Goal: Information Seeking & Learning: Learn about a topic

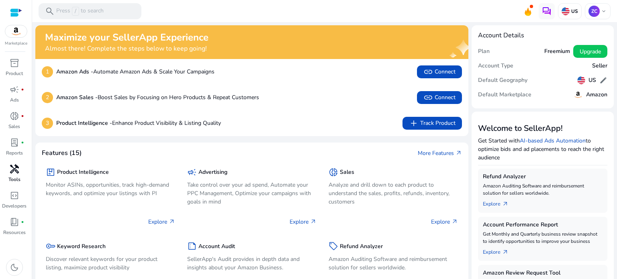
drag, startPoint x: 17, startPoint y: 178, endPoint x: 17, endPoint y: 174, distance: 4.0
click at [17, 178] on p "Tools" at bounding box center [14, 179] width 12 height 7
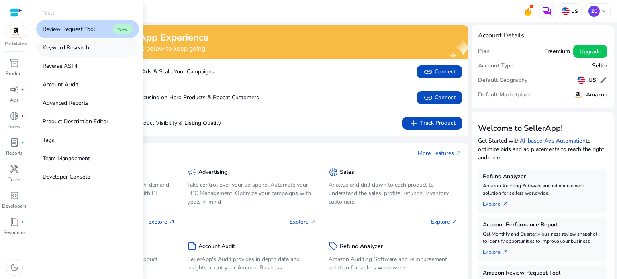
click at [79, 48] on p "Keyword Research" at bounding box center [66, 47] width 47 height 8
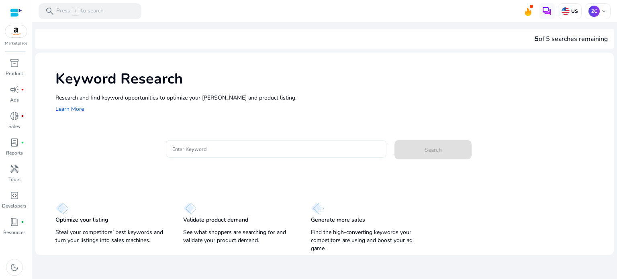
click at [212, 147] on input "Enter Keyword" at bounding box center [276, 149] width 208 height 9
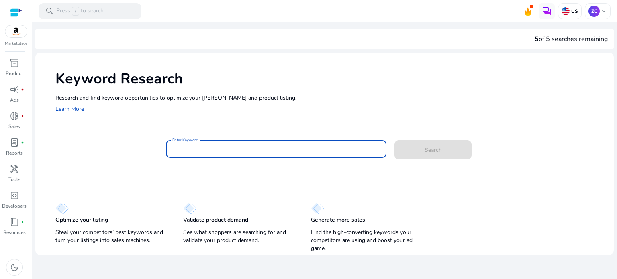
paste input "**********"
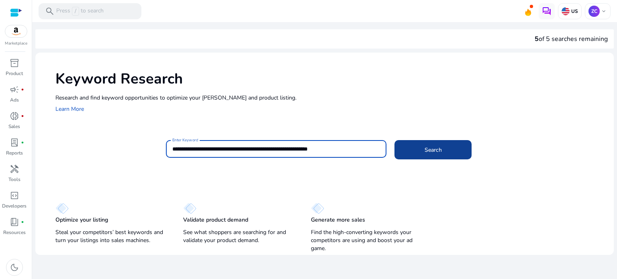
type input "**********"
click at [433, 153] on span "Search" at bounding box center [433, 150] width 17 height 8
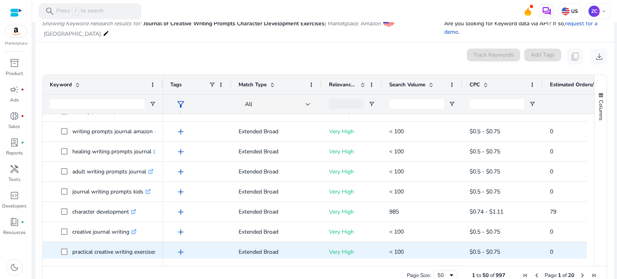
scroll to position [362, 0]
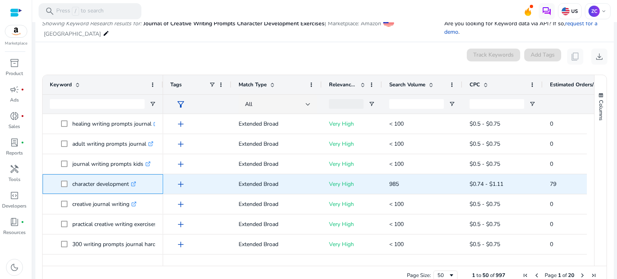
click at [134, 185] on icon ".st0{fill:#2c8af8}" at bounding box center [133, 184] width 5 height 5
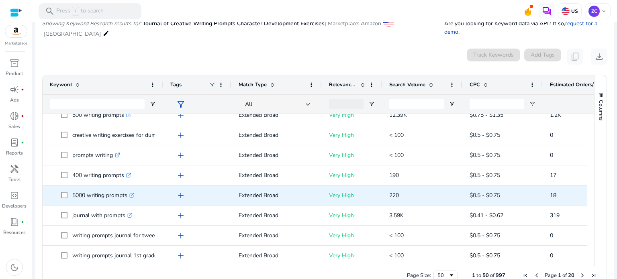
scroll to position [562, 0]
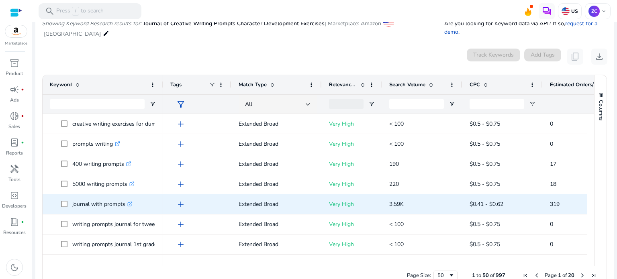
click at [130, 204] on icon ".st0{fill:#2c8af8}" at bounding box center [129, 204] width 5 height 5
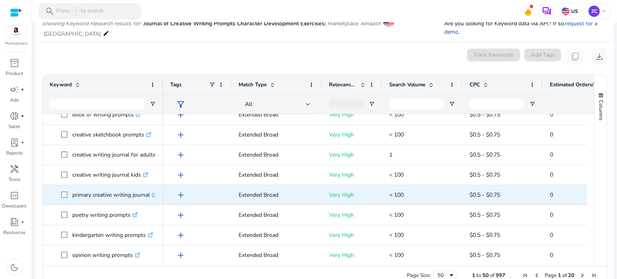
scroll to position [0, 0]
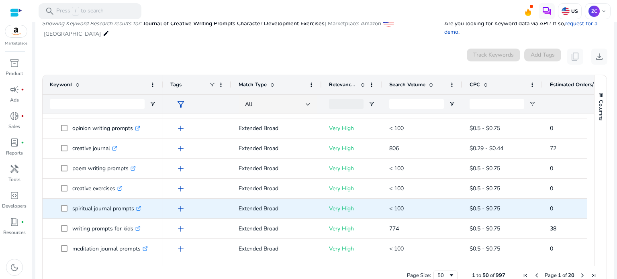
click at [140, 208] on icon ".st0{fill:#2c8af8}" at bounding box center [138, 208] width 5 height 5
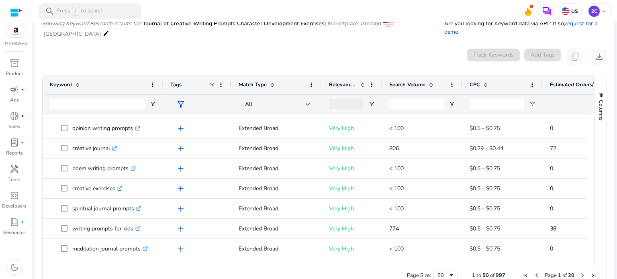
click at [580, 276] on span "Next Page" at bounding box center [582, 275] width 6 height 6
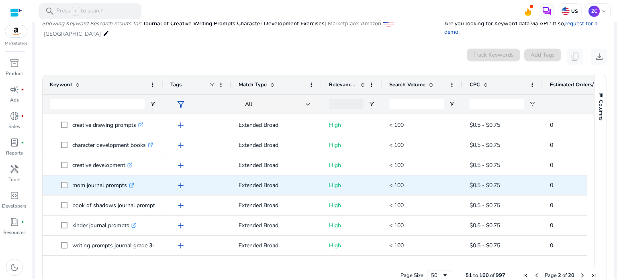
scroll to position [201, 0]
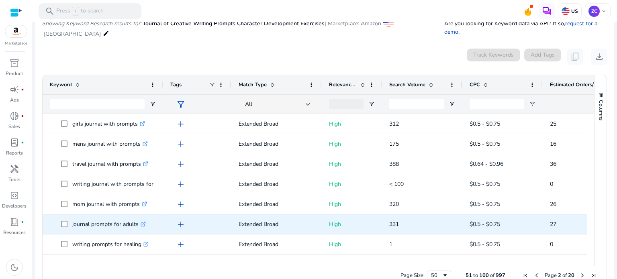
click at [144, 223] on icon at bounding box center [144, 223] width 3 height 3
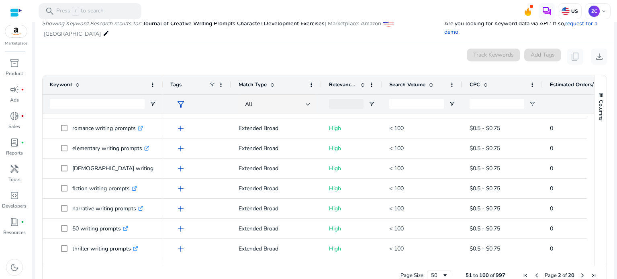
click at [533, 276] on span "Previous Page" at bounding box center [536, 275] width 6 height 6
